Goal: Task Accomplishment & Management: Manage account settings

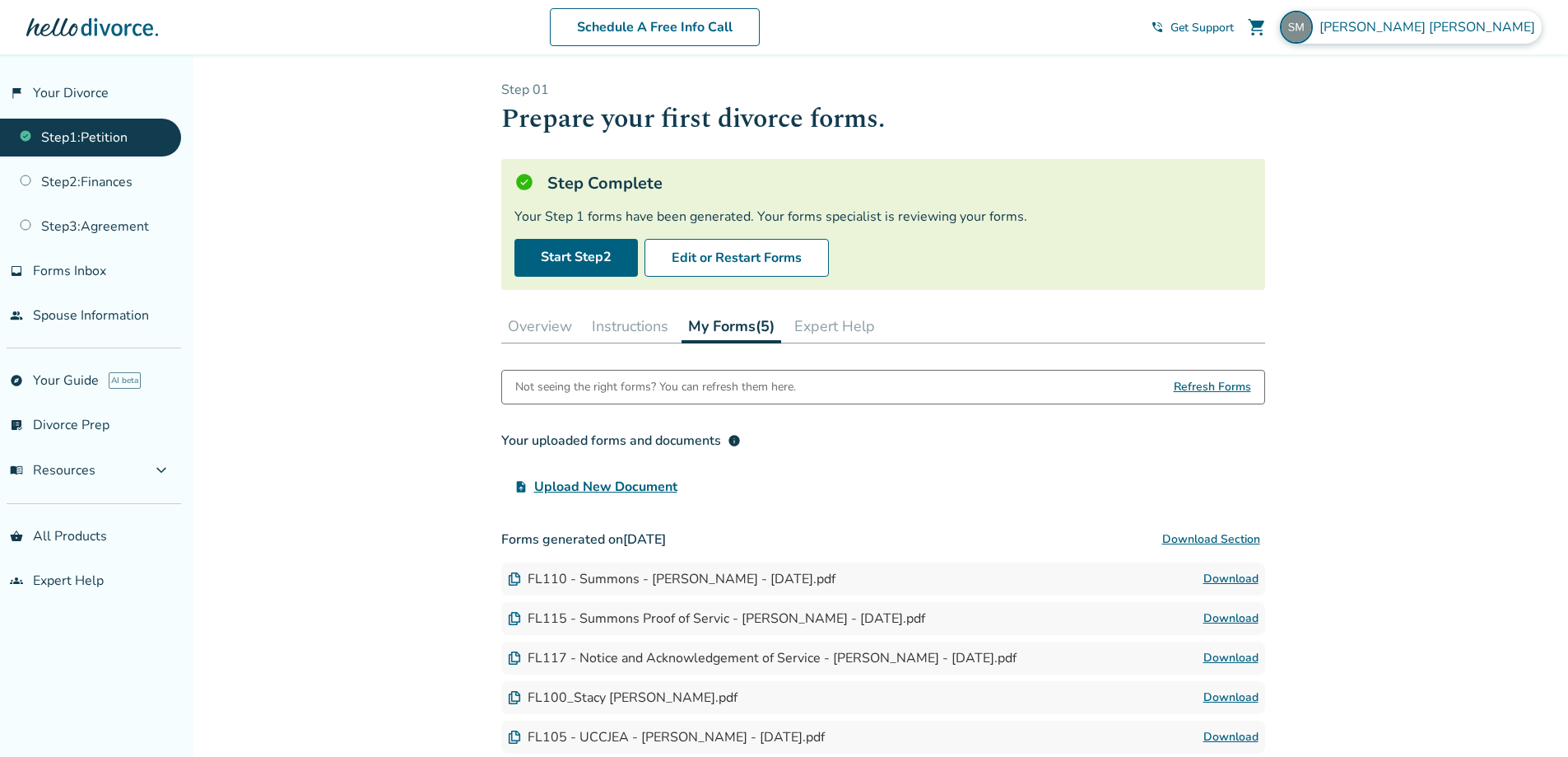
click at [1489, 19] on span "Stacy Morales" at bounding box center [1430, 26] width 222 height 18
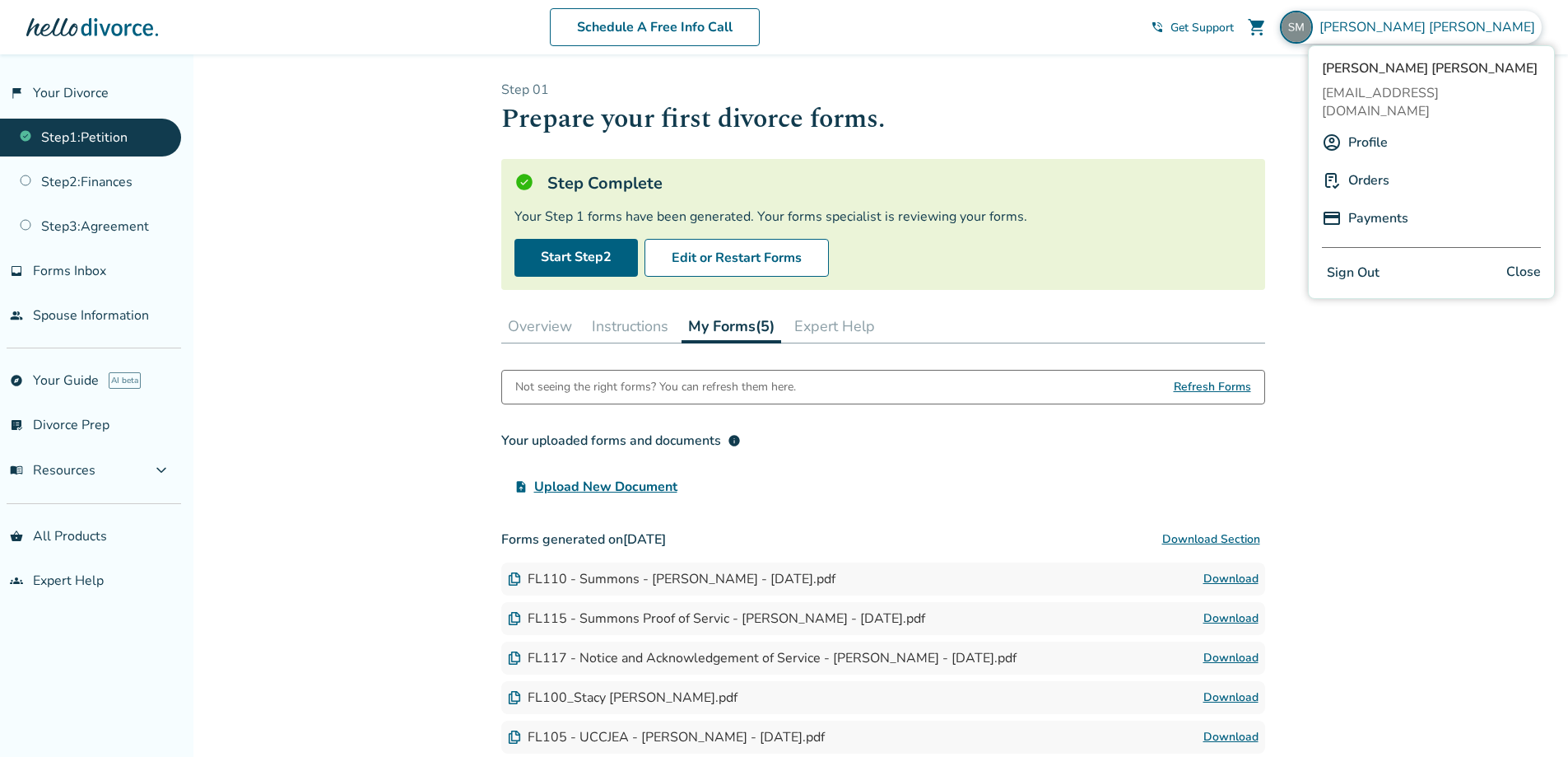
click at [1373, 127] on link "Profile" at bounding box center [1368, 142] width 40 height 31
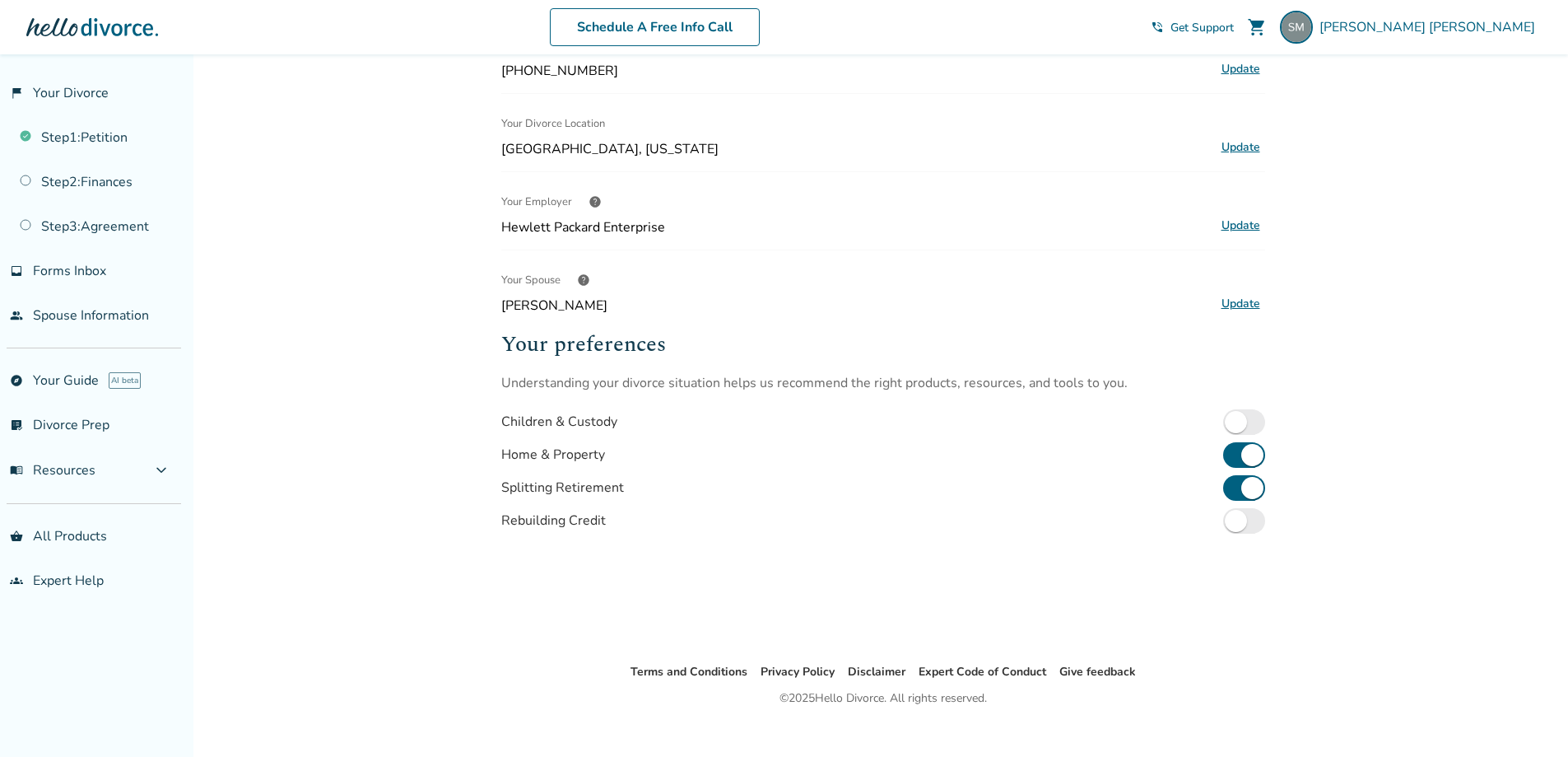
scroll to position [361, 0]
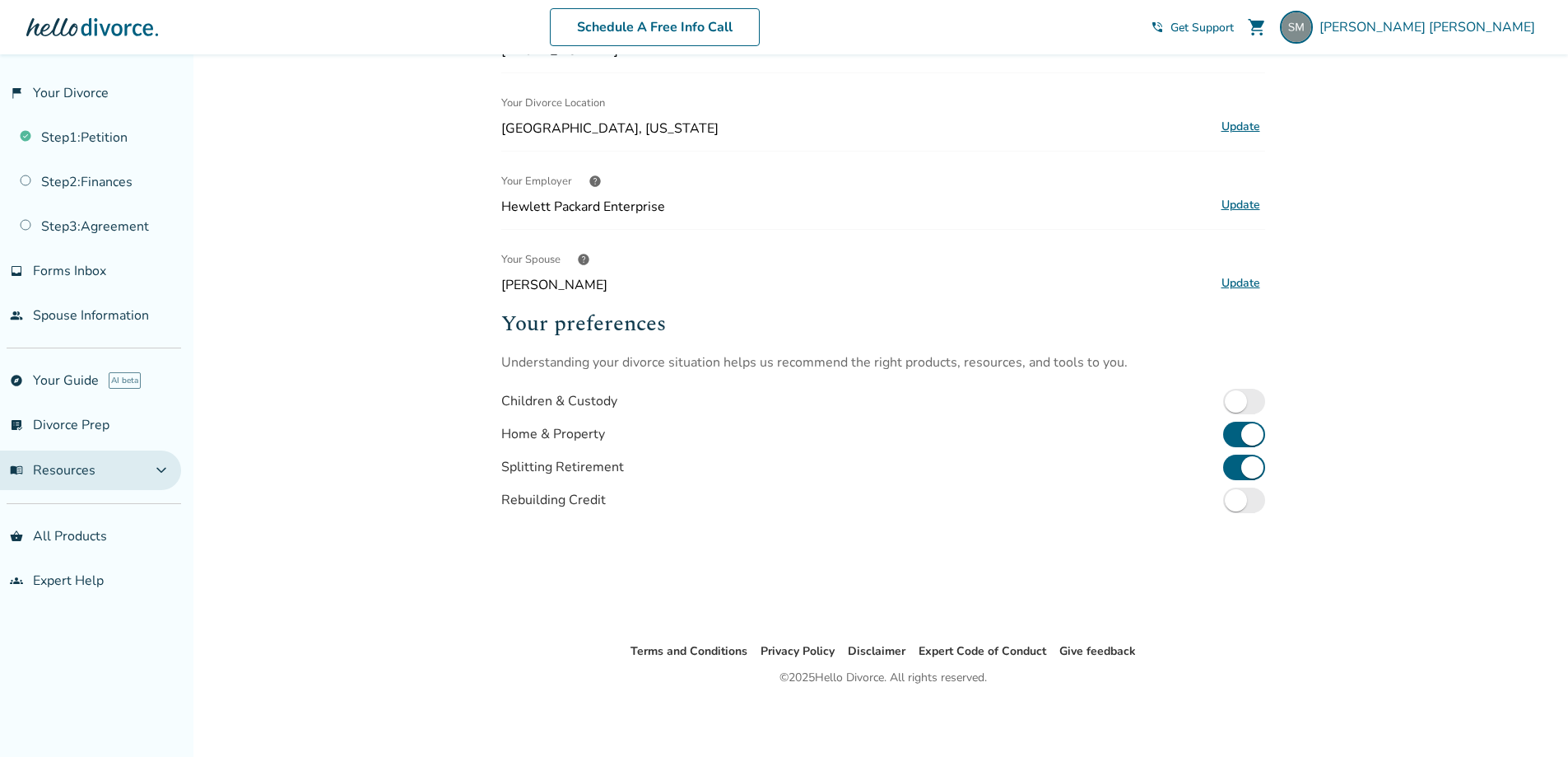
click at [96, 470] on button "menu_book Resources expand_more" at bounding box center [90, 470] width 181 height 40
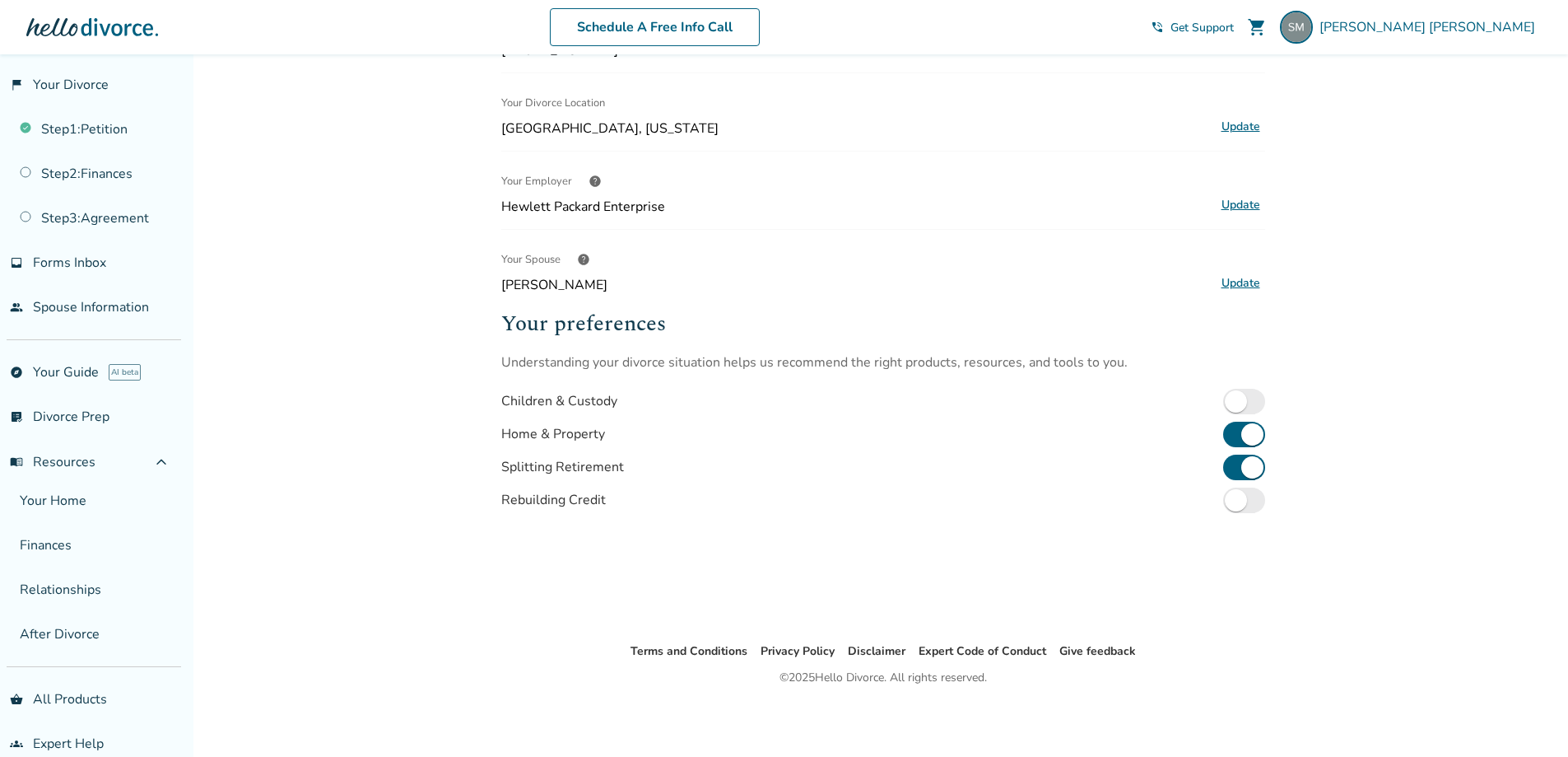
scroll to position [34, 0]
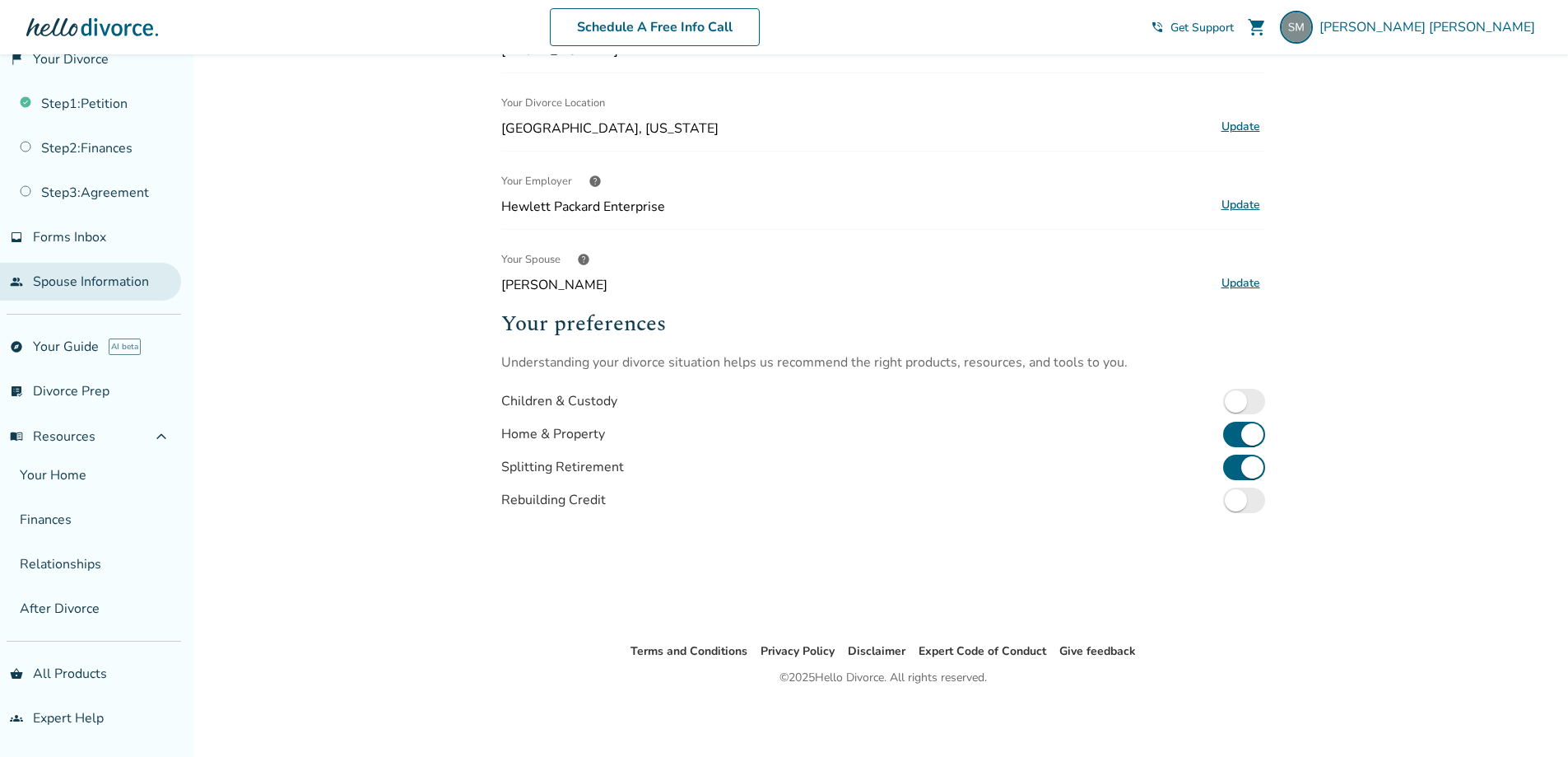
click at [101, 282] on link "people Spouse Information" at bounding box center [90, 282] width 181 height 38
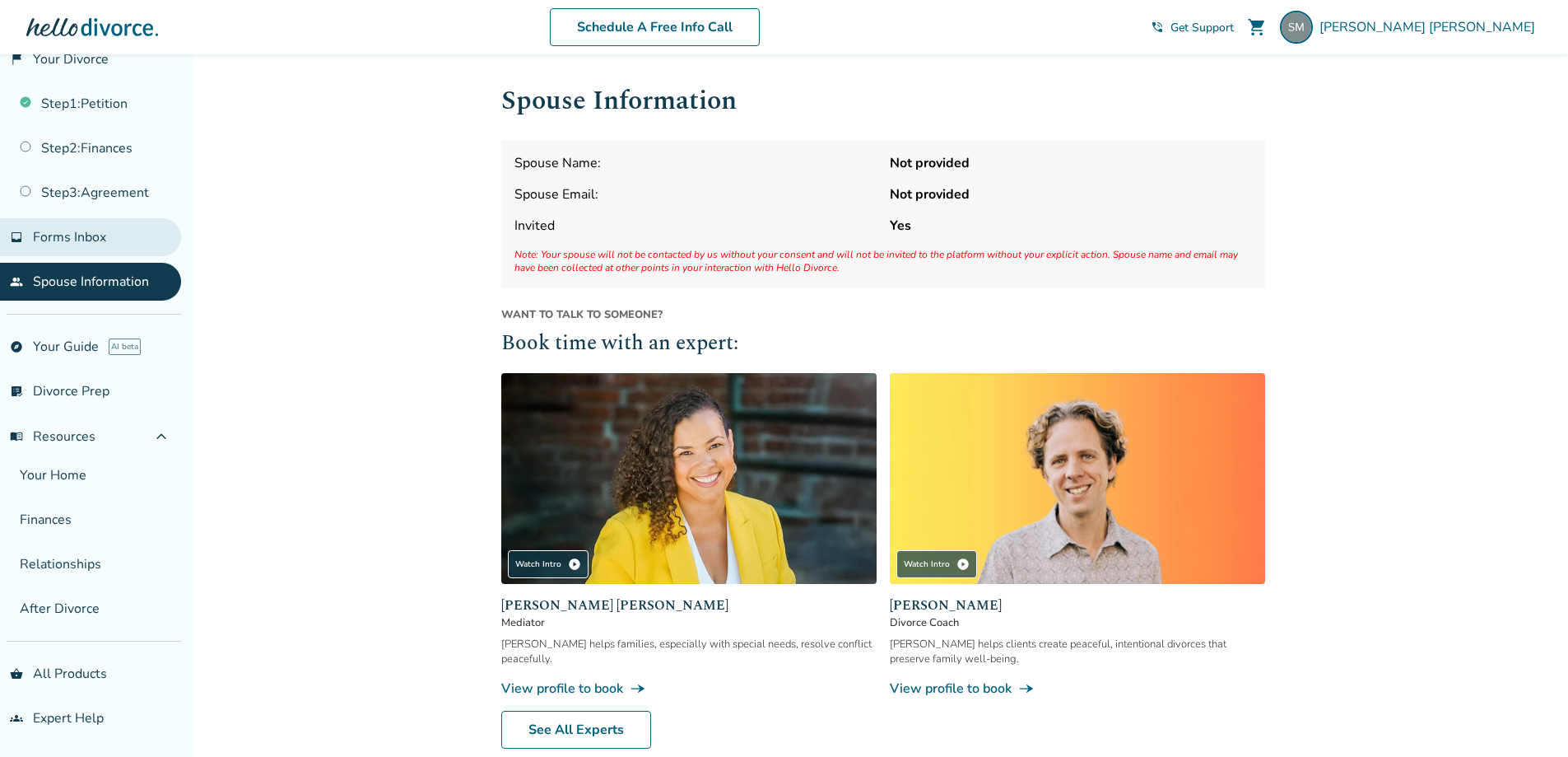
click at [65, 242] on span "Forms Inbox" at bounding box center [69, 237] width 73 height 18
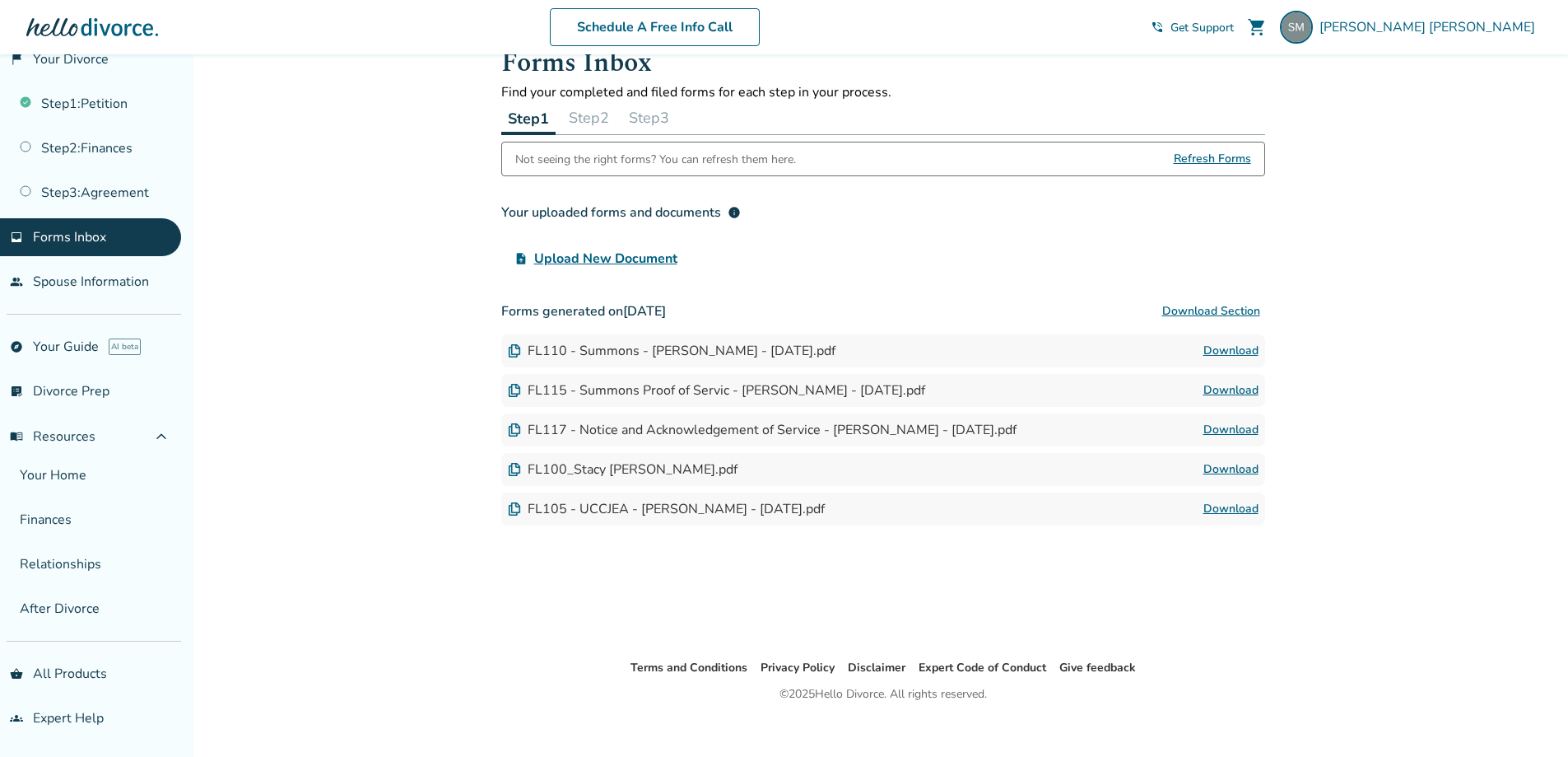
scroll to position [54, 0]
